Goal: Transaction & Acquisition: Book appointment/travel/reservation

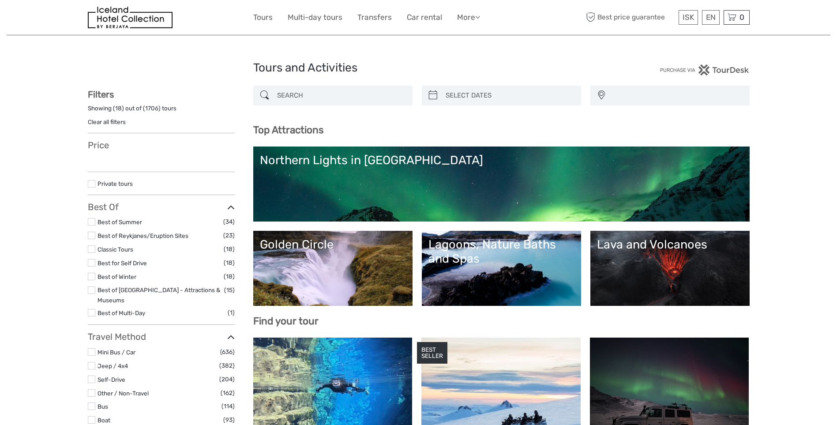
select select
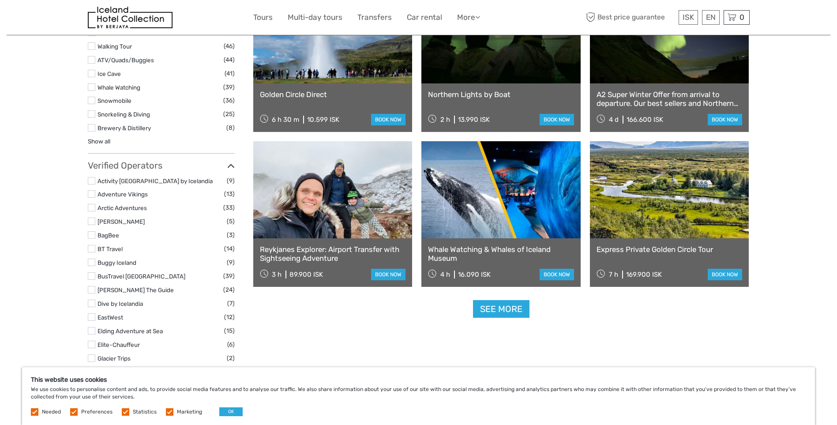
scroll to position [1015, 0]
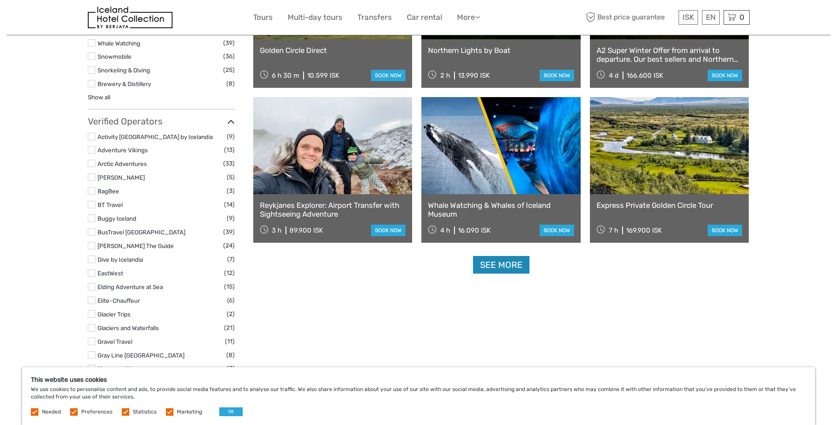
click at [507, 265] on link "See more" at bounding box center [501, 265] width 57 height 18
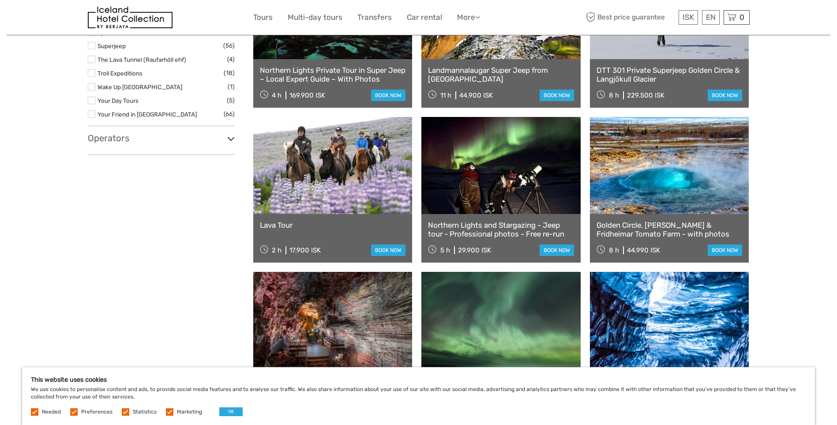
scroll to position [1677, 0]
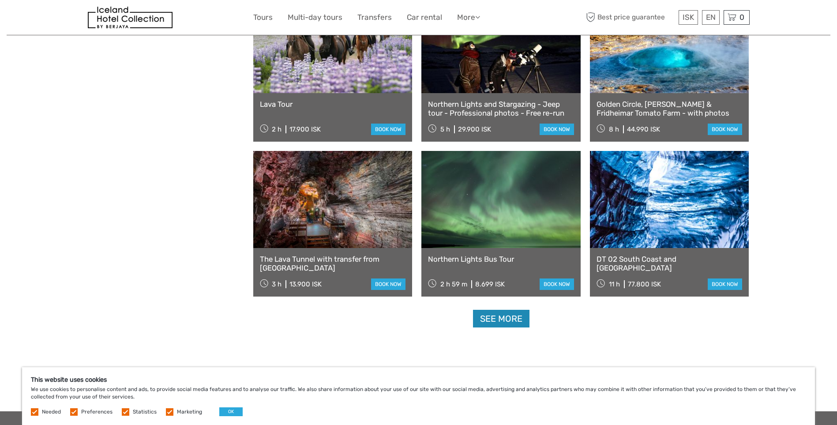
click at [509, 316] on link "See more" at bounding box center [501, 319] width 57 height 18
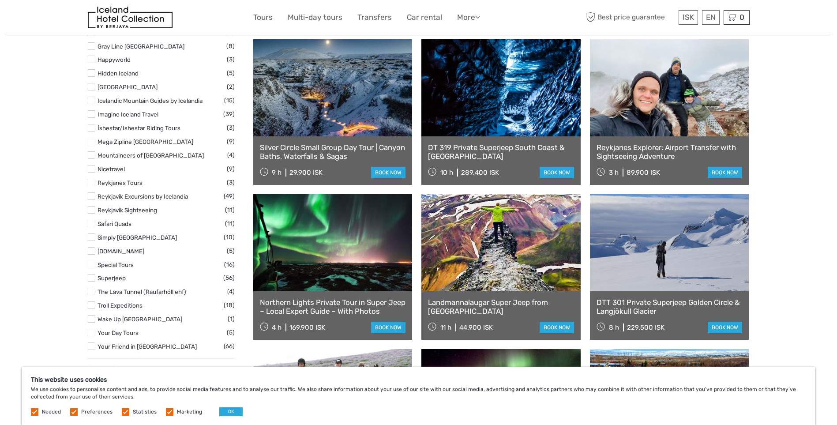
scroll to position [1236, 0]
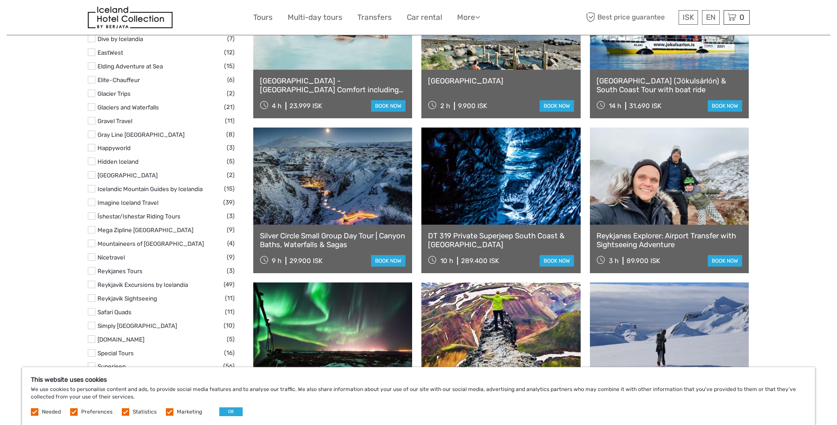
click at [464, 232] on link "DT 319 Private Superjeep South Coast & Katla Ice Cave" at bounding box center [501, 240] width 146 height 18
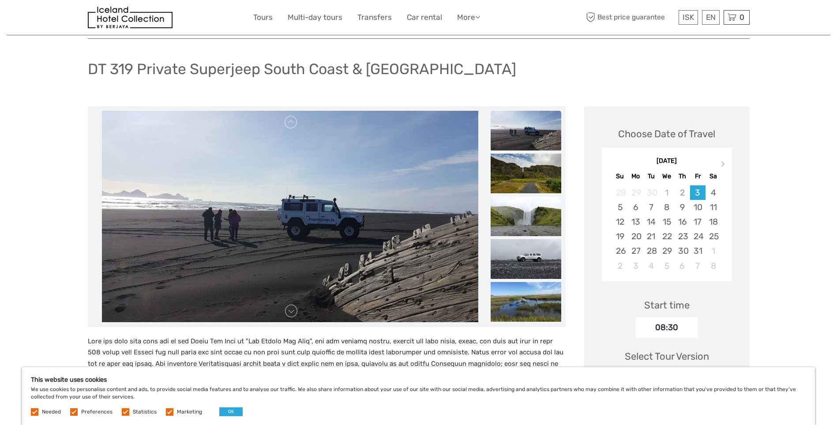
scroll to position [44, 0]
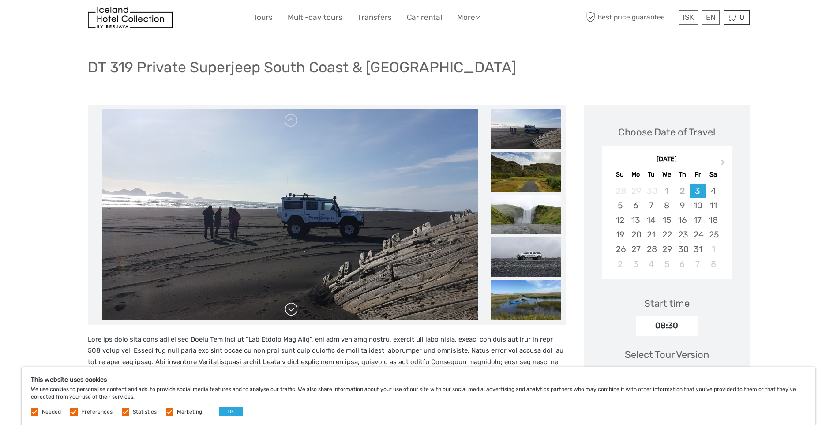
click at [289, 310] on link at bounding box center [291, 309] width 14 height 14
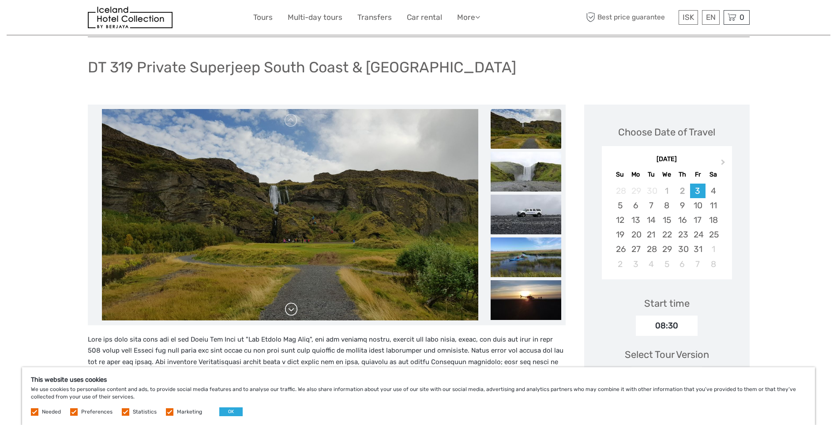
click at [291, 307] on link at bounding box center [291, 309] width 14 height 14
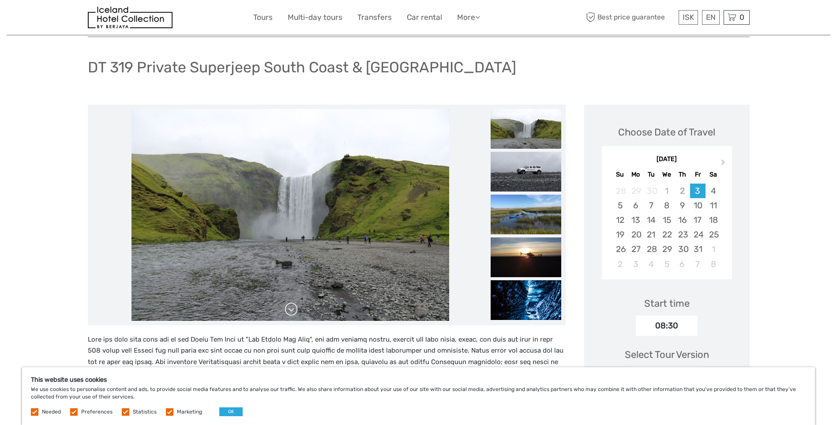
click at [291, 307] on link at bounding box center [291, 309] width 14 height 14
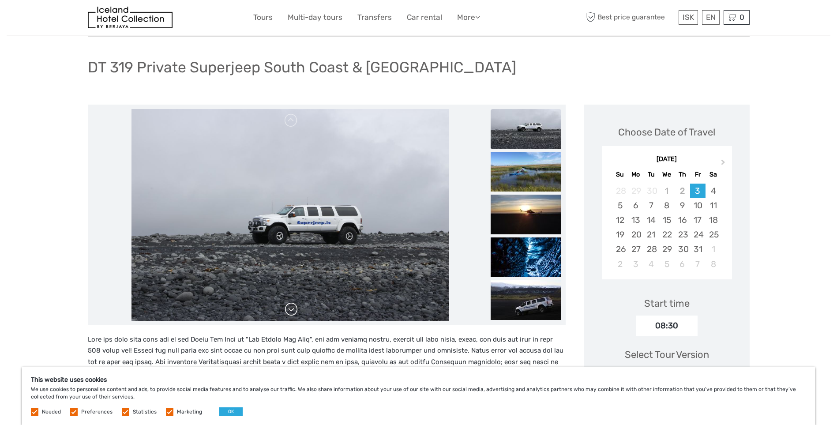
click at [291, 307] on link at bounding box center [291, 309] width 14 height 14
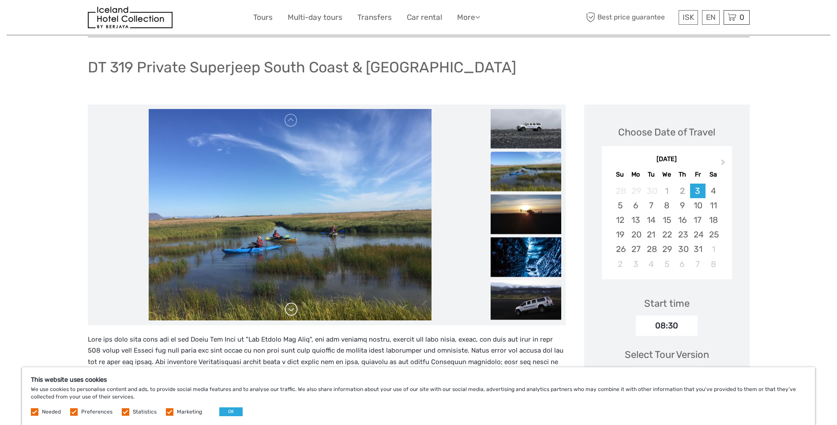
click at [291, 307] on link at bounding box center [291, 309] width 14 height 14
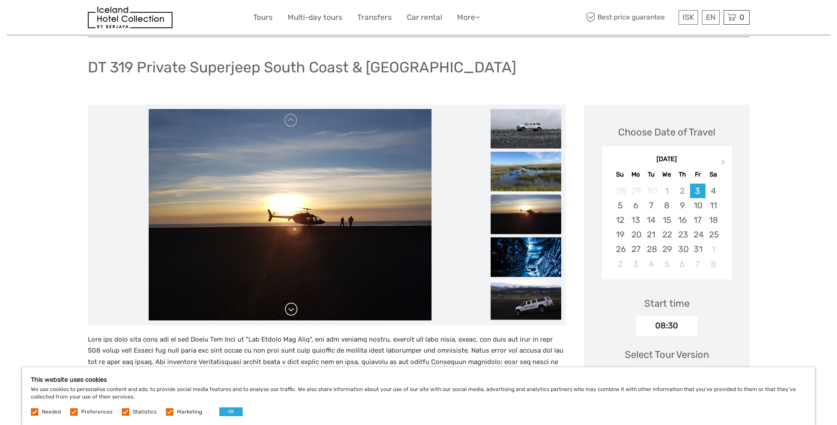
click at [291, 307] on link at bounding box center [291, 309] width 14 height 14
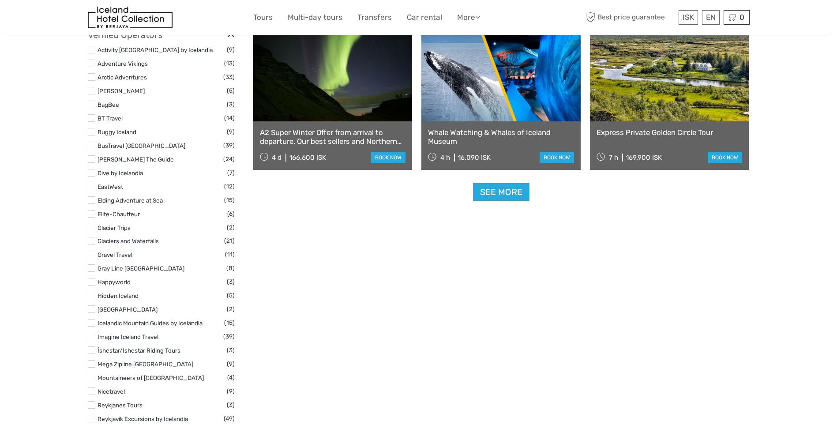
scroll to position [1015, 0]
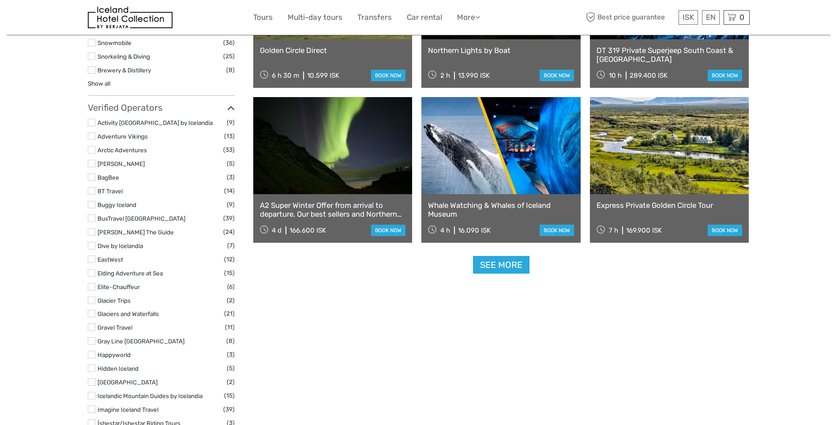
select select
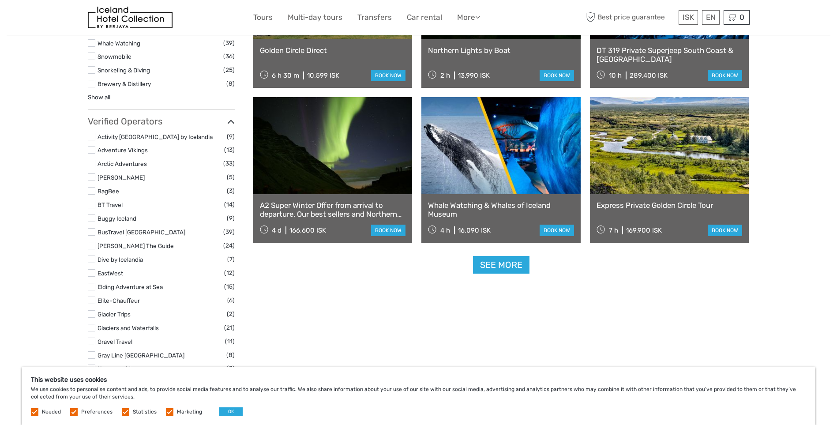
scroll to position [1029, 0]
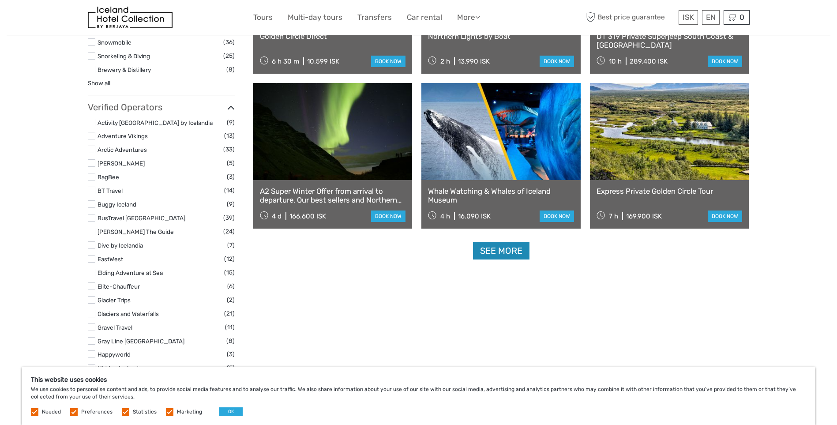
click at [501, 251] on link "See more" at bounding box center [501, 251] width 57 height 18
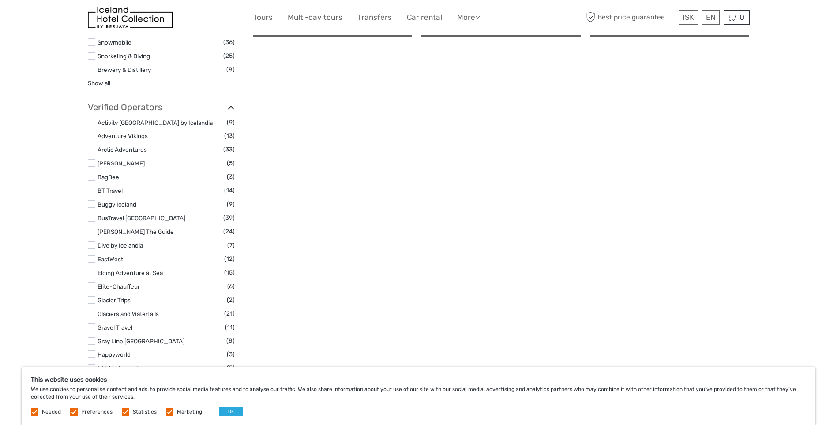
scroll to position [0, 0]
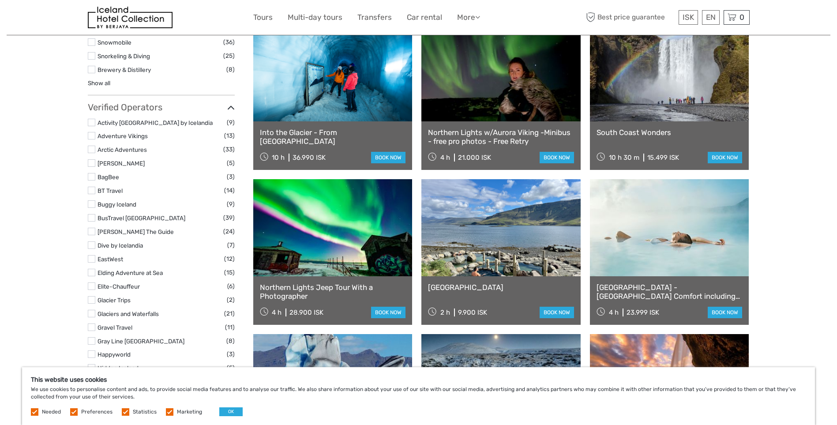
click at [332, 77] on link at bounding box center [332, 72] width 159 height 97
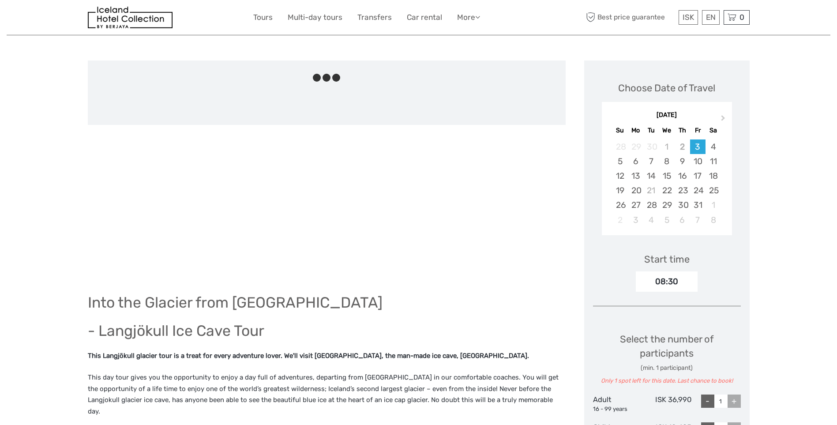
scroll to position [132, 0]
